Goal: Transaction & Acquisition: Purchase product/service

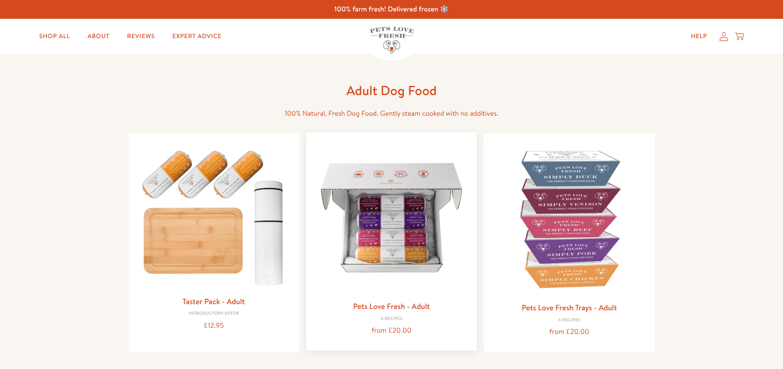
click at [424, 204] on img at bounding box center [391, 217] width 157 height 157
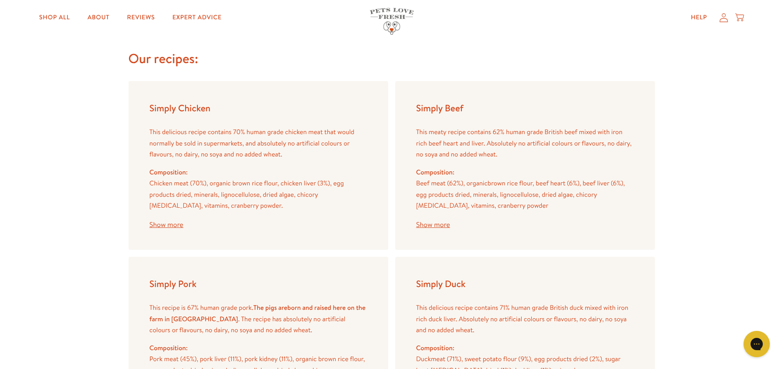
scroll to position [1054, 0]
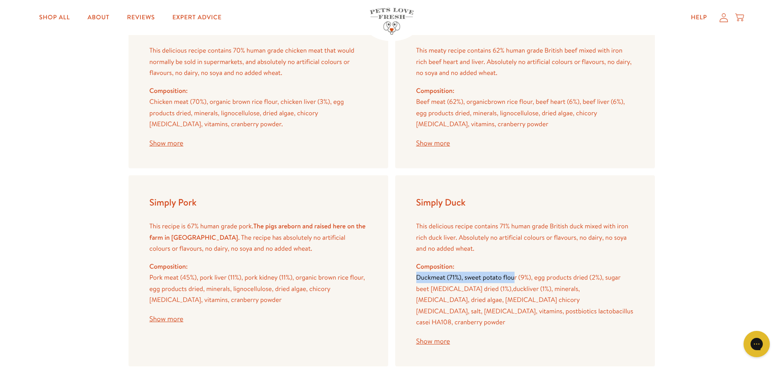
drag, startPoint x: 417, startPoint y: 275, endPoint x: 512, endPoint y: 282, distance: 95.4
click at [512, 282] on p "Duck meat (71%), sweet potato flour (9%), egg products dried (2%), sugar beet […" at bounding box center [525, 300] width 218 height 56
click at [435, 256] on div "This delicious recipe contains 71% human grade British duck mixed with iron ric…" at bounding box center [525, 283] width 218 height 125
